Goal: Task Accomplishment & Management: Manage account settings

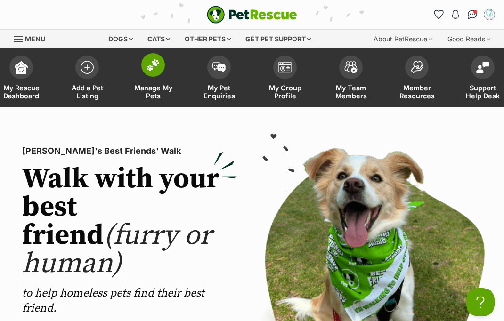
click at [152, 88] on span "Manage My Pets" at bounding box center [153, 92] width 42 height 16
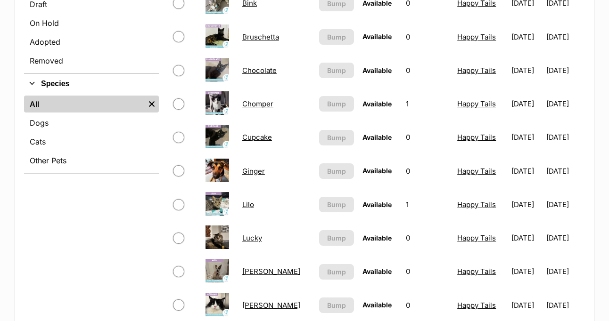
scroll to position [300, 0]
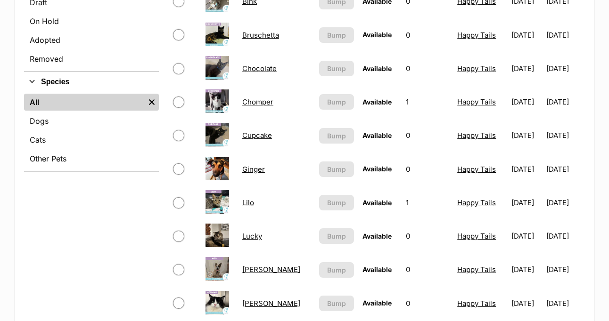
click at [260, 67] on link "Chocolate" at bounding box center [259, 68] width 34 height 9
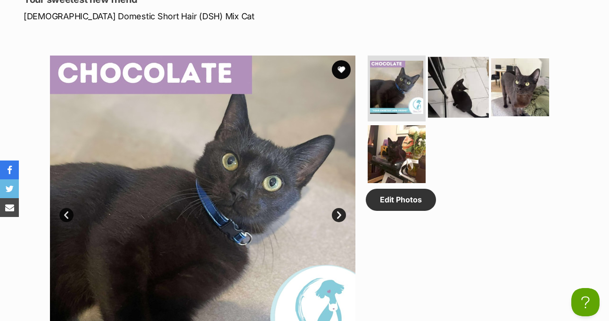
click at [443, 82] on img at bounding box center [458, 87] width 61 height 61
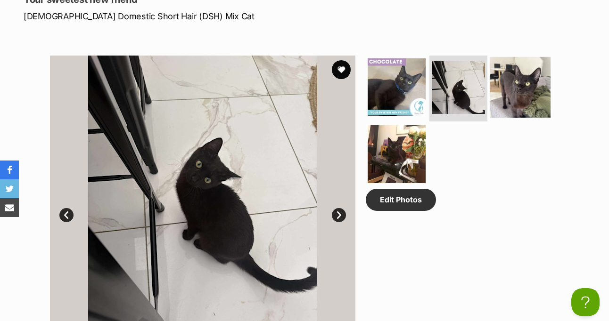
click at [517, 94] on img at bounding box center [520, 87] width 61 height 61
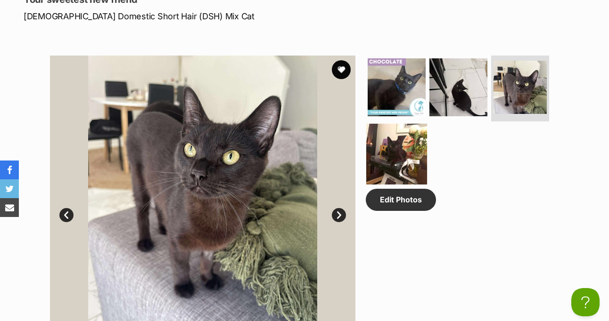
click at [379, 155] on img at bounding box center [396, 153] width 61 height 61
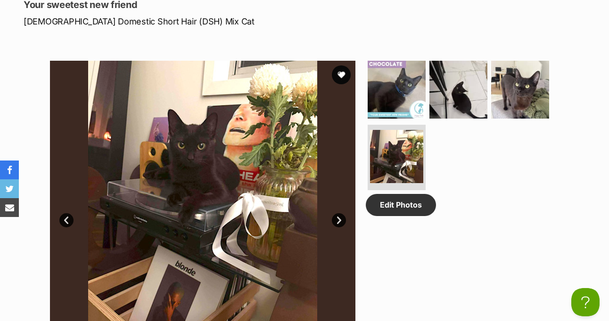
scroll to position [399, 0]
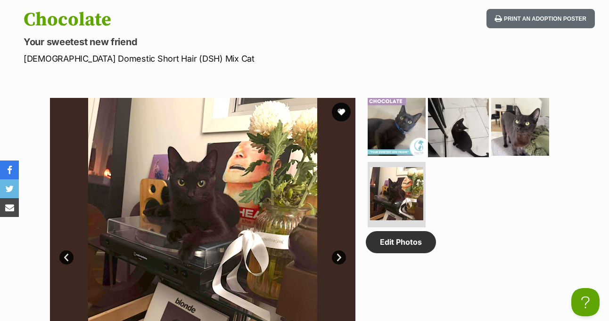
click at [453, 124] on img at bounding box center [458, 127] width 61 height 61
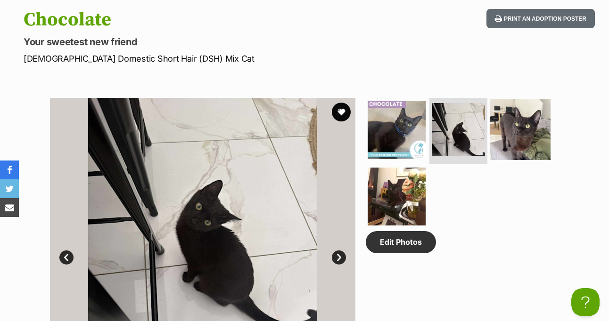
click at [516, 133] on img at bounding box center [520, 129] width 61 height 61
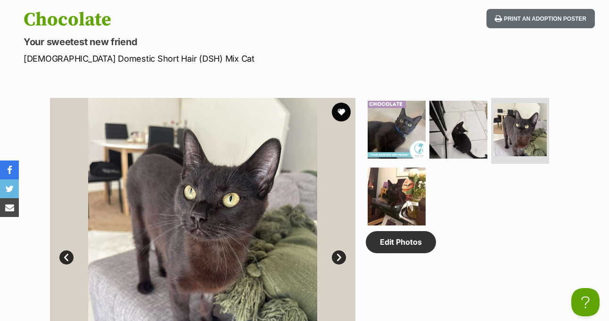
scroll to position [0, 0]
